Goal: Navigation & Orientation: Understand site structure

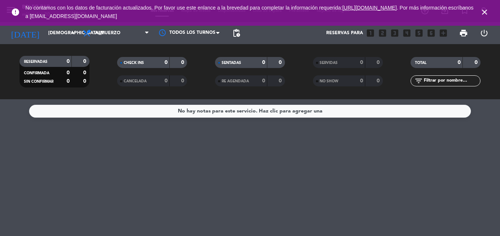
click at [178, 150] on div "No hay notas para este servicio. Haz clic para agregar una" at bounding box center [250, 167] width 500 height 137
click at [484, 14] on icon "close" at bounding box center [484, 12] width 9 height 9
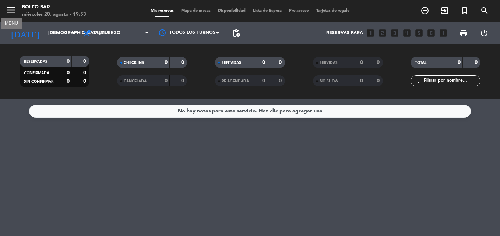
click at [8, 10] on icon "menu" at bounding box center [11, 9] width 11 height 11
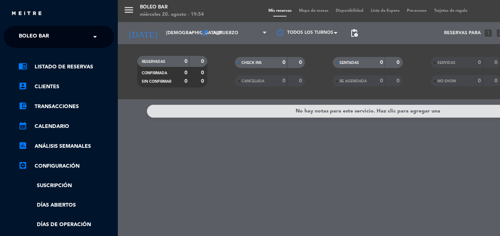
click at [86, 60] on div "chrome_reader_mode Listado de Reservas account_box Clientes account_balance_wal…" at bounding box center [59, 188] width 122 height 281
click at [87, 63] on link "chrome_reader_mode Listado de Reservas" at bounding box center [66, 67] width 96 height 9
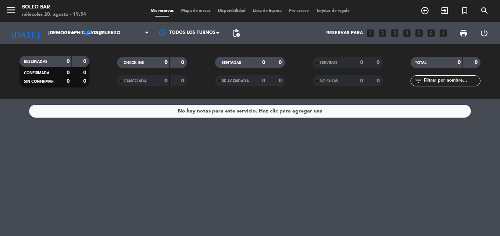
click at [15, 10] on icon "menu" at bounding box center [11, 9] width 11 height 11
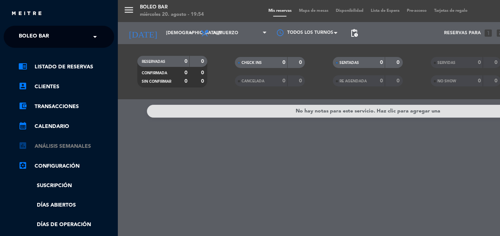
click at [57, 144] on link "assessment ANÁLISIS SEMANALES" at bounding box center [66, 146] width 96 height 9
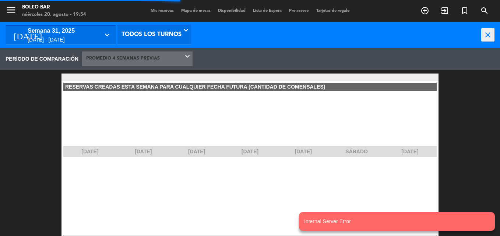
scroll to position [110, 118]
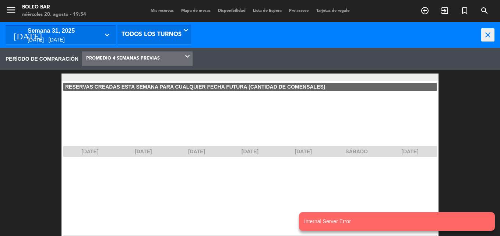
click at [187, 57] on icon at bounding box center [188, 59] width 7 height 6
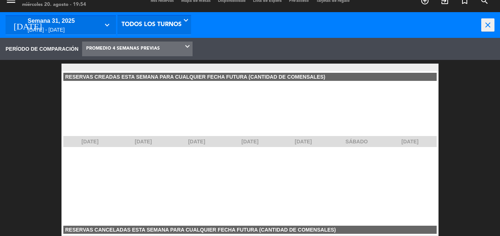
scroll to position [0, 0]
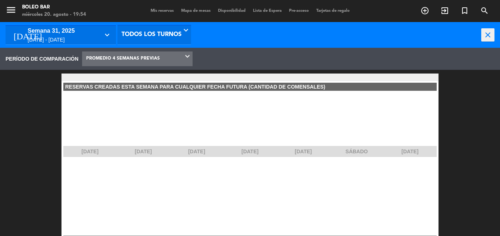
click at [193, 10] on span "Mapa de mesas" at bounding box center [196, 11] width 37 height 4
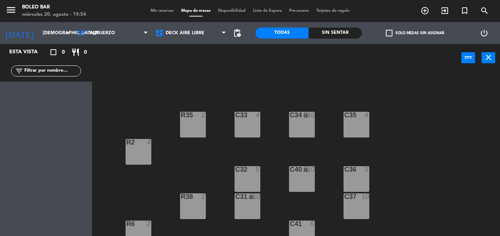
click at [352, 132] on div "C35 4" at bounding box center [357, 125] width 26 height 26
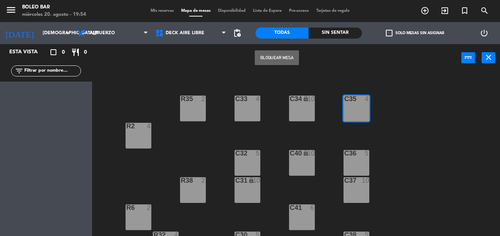
scroll to position [38, 0]
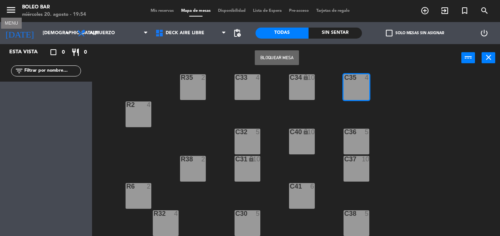
click at [9, 13] on icon "menu" at bounding box center [11, 9] width 11 height 11
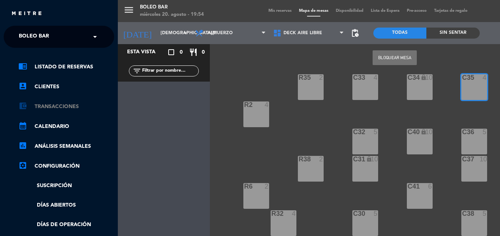
click at [76, 107] on link "account_balance_wallet Transacciones" at bounding box center [66, 106] width 96 height 9
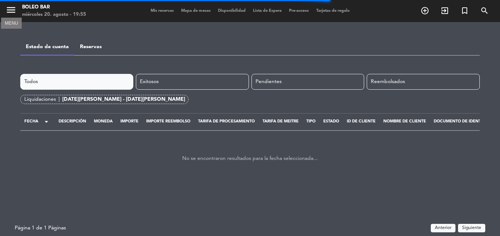
click at [11, 12] on icon "menu" at bounding box center [11, 9] width 11 height 11
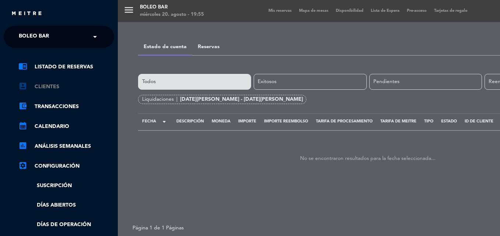
click at [49, 89] on link "account_box Clientes" at bounding box center [66, 86] width 96 height 9
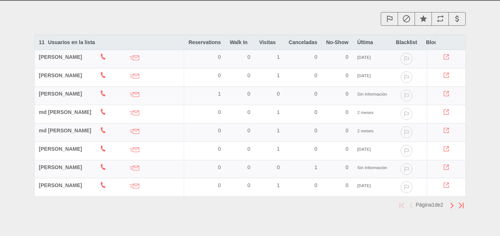
scroll to position [63, 0]
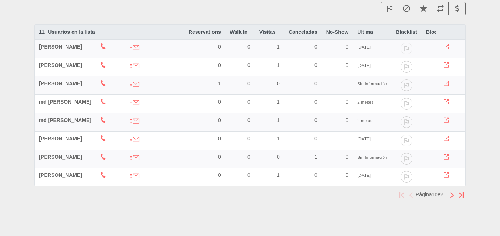
click at [454, 196] on img "button" at bounding box center [452, 196] width 5 height 6
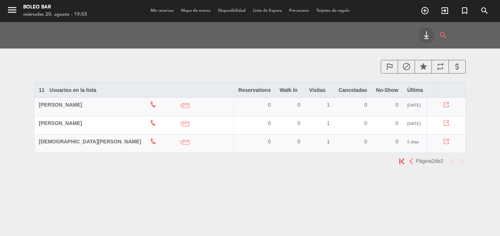
click at [409, 165] on img "button" at bounding box center [411, 162] width 5 height 6
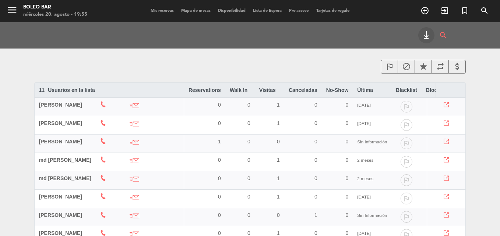
click at [347, 11] on span "Tarjetas de regalo" at bounding box center [333, 11] width 41 height 4
